Goal: Complete application form

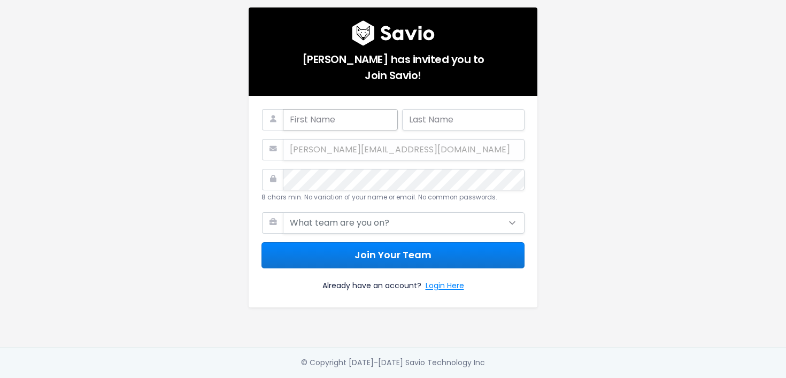
click at [318, 124] on input "text" at bounding box center [340, 119] width 115 height 21
click at [321, 152] on div "[PERSON_NAME][EMAIL_ADDRESS][DOMAIN_NAME]" at bounding box center [392, 149] width 263 height 21
click at [324, 145] on div "[PERSON_NAME][EMAIL_ADDRESS][DOMAIN_NAME]" at bounding box center [392, 149] width 263 height 21
click at [314, 118] on input "text" at bounding box center [340, 119] width 115 height 21
type input "[PERSON_NAME]"
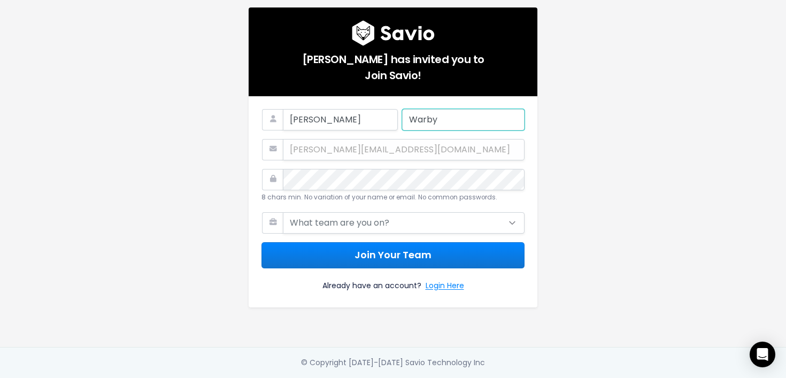
type input "Warby"
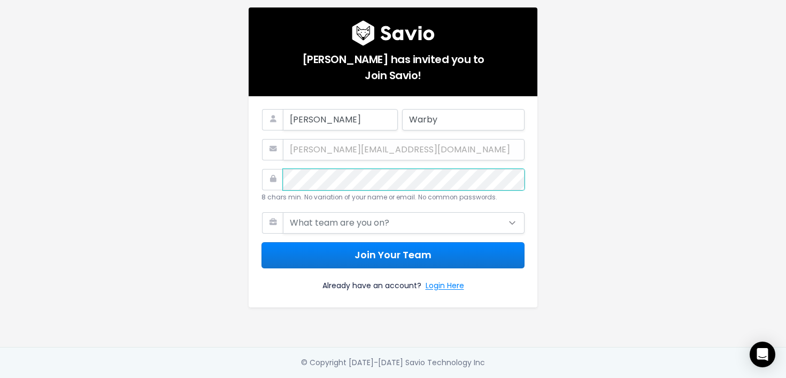
click at [505, 377] on com-1password-button at bounding box center [393, 378] width 786 height 0
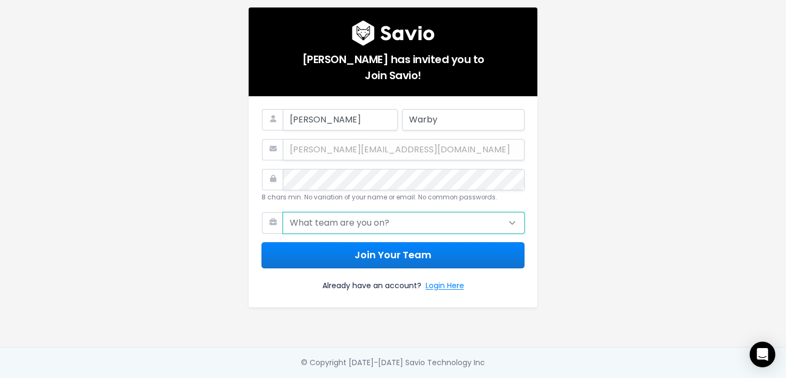
click at [360, 213] on select "What team are you on? Support Product Sales Customer Success Marketing Other" at bounding box center [404, 222] width 242 height 21
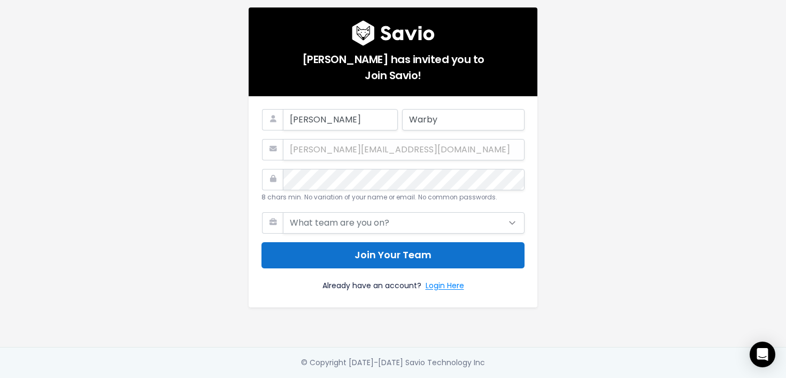
click at [391, 251] on button "Join Your Team" at bounding box center [392, 255] width 263 height 26
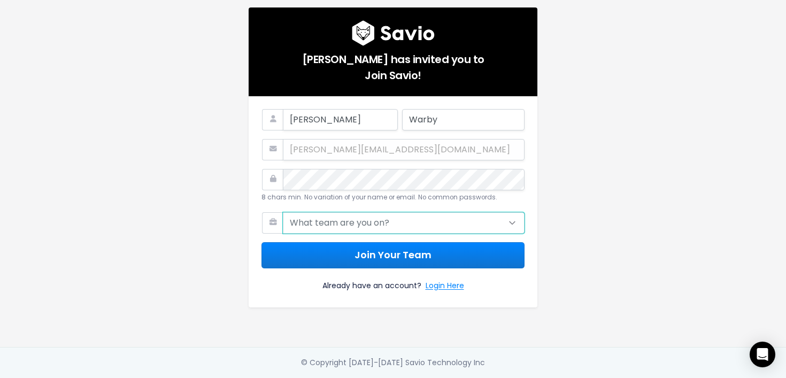
click at [312, 220] on select "What team are you on? Support Product Sales Customer Success Marketing Other" at bounding box center [404, 222] width 242 height 21
select select "CUSTOMER_SUCCESS"
click at [283, 212] on select "What team are you on? Support Product Sales Customer Success Marketing Other" at bounding box center [404, 222] width 242 height 21
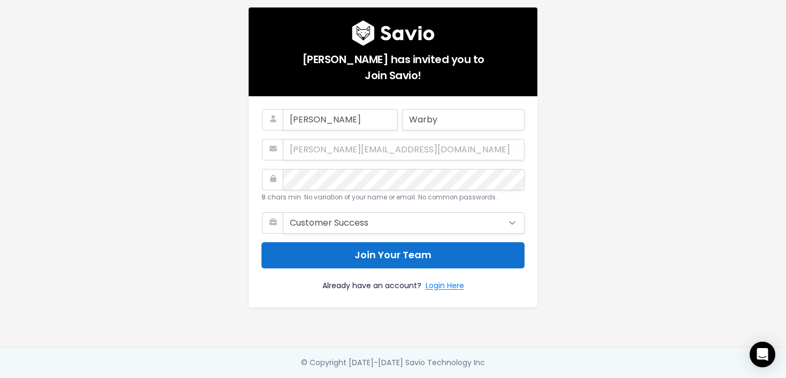
click at [329, 252] on button "Join Your Team" at bounding box center [392, 255] width 263 height 26
